Goal: Check status: Check status

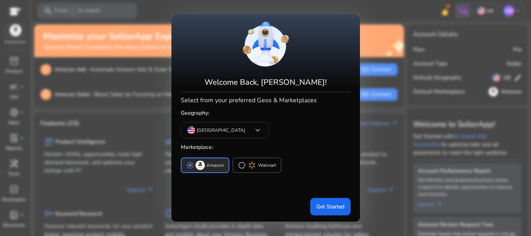
click at [369, 141] on div at bounding box center [265, 118] width 531 height 236
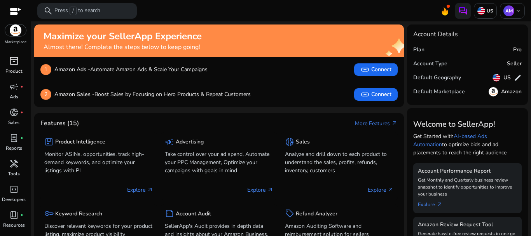
click at [16, 67] on link "inventory_2 Product" at bounding box center [14, 68] width 28 height 26
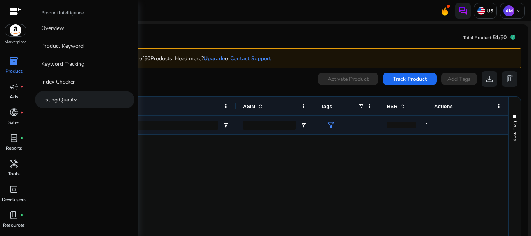
click at [59, 99] on p "Listing Quality" at bounding box center [58, 100] width 35 height 8
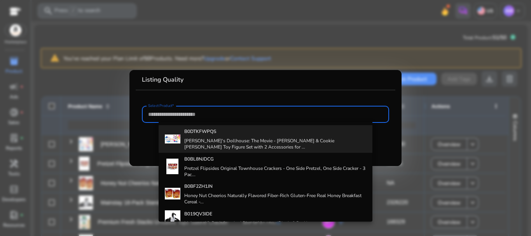
click at [202, 145] on h4 "[PERSON_NAME]'s Dollhouse: The Movie - [PERSON_NAME] & Cookie [PERSON_NAME] Toy…" at bounding box center [275, 144] width 182 height 12
